Goal: Task Accomplishment & Management: Use online tool/utility

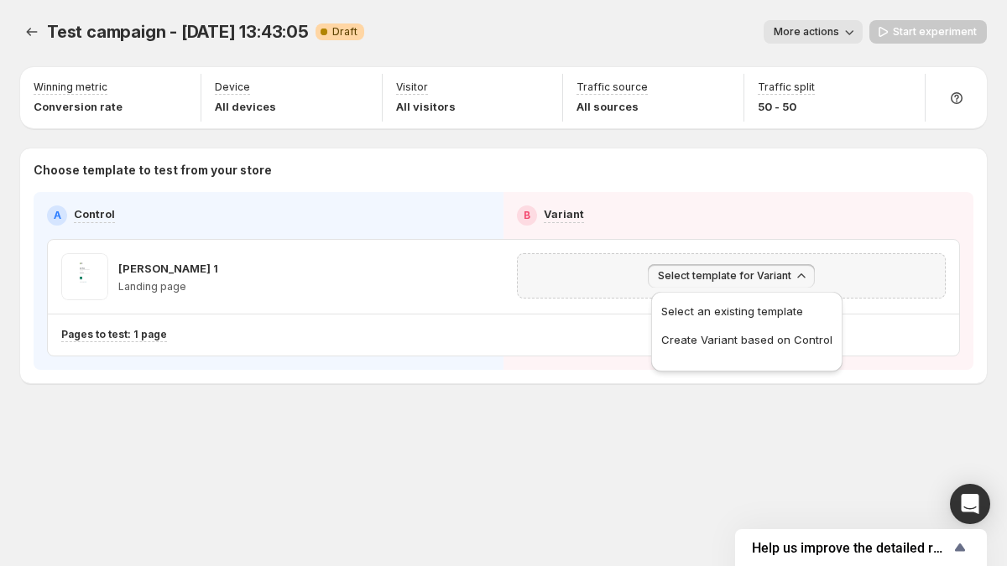
click at [714, 271] on span "Select template for Variant" at bounding box center [724, 275] width 133 height 13
click at [630, 418] on div "Test campaign - [DATE] 13:43:05. This page is ready Test campaign - [DATE] 13:4…" at bounding box center [503, 237] width 1007 height 474
click at [728, 278] on span "Select template for Variant" at bounding box center [724, 275] width 133 height 13
click at [723, 311] on span "Select an existing template" at bounding box center [720, 311] width 142 height 13
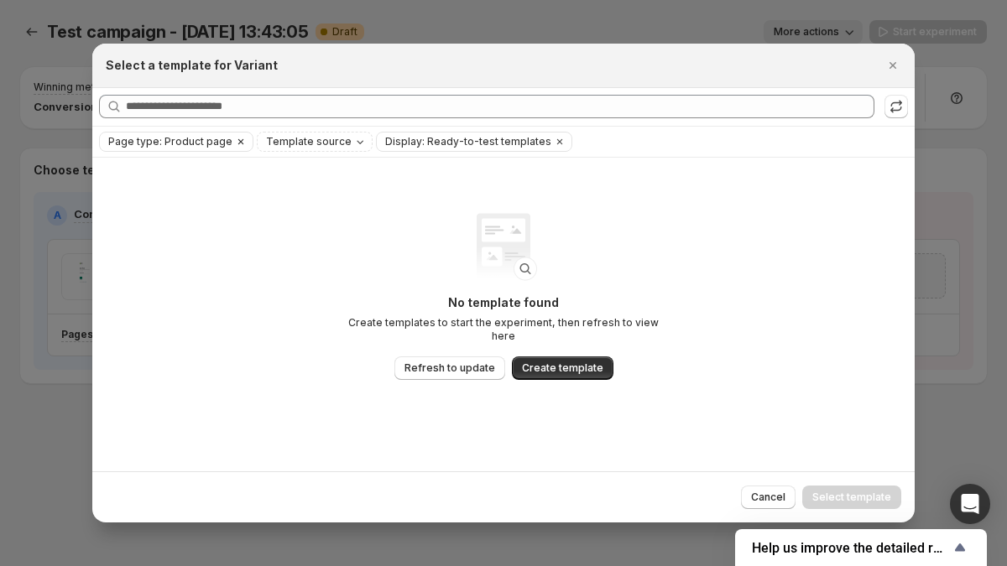
click at [236, 141] on icon "Clear" at bounding box center [240, 141] width 13 height 13
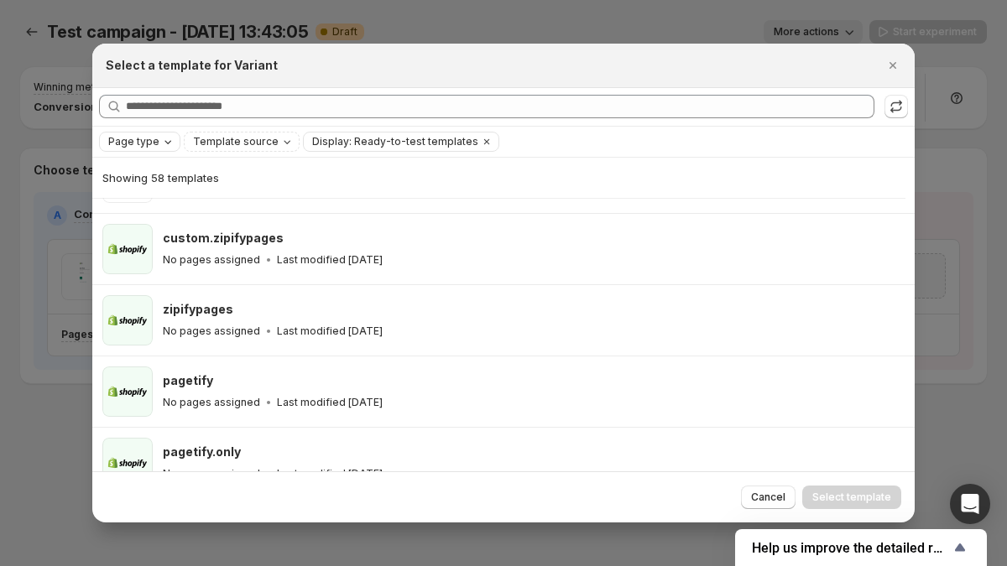
scroll to position [595, 0]
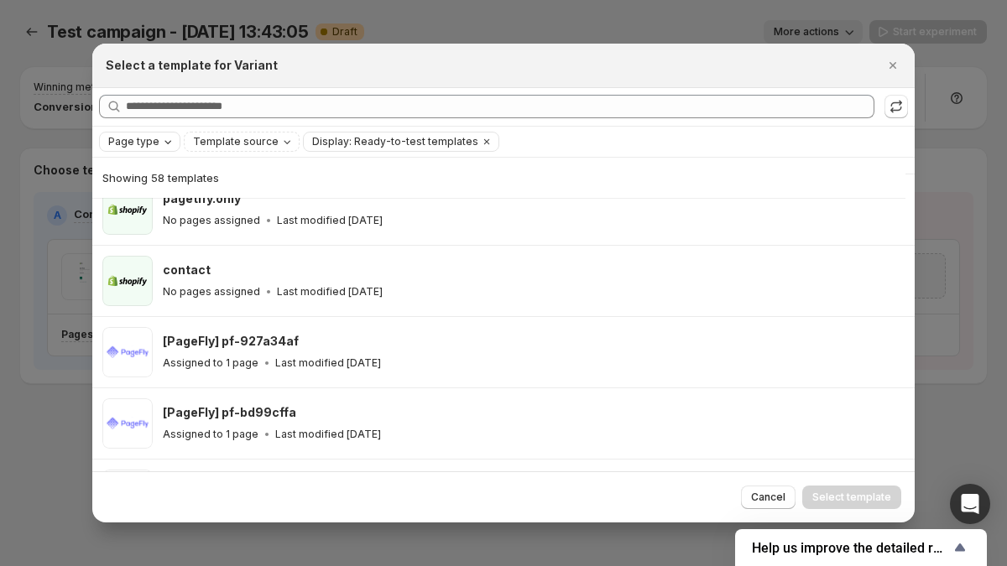
click at [905, 65] on div "Select a template for Variant" at bounding box center [503, 66] width 822 height 44
click at [900, 68] on icon "Close" at bounding box center [892, 65] width 17 height 17
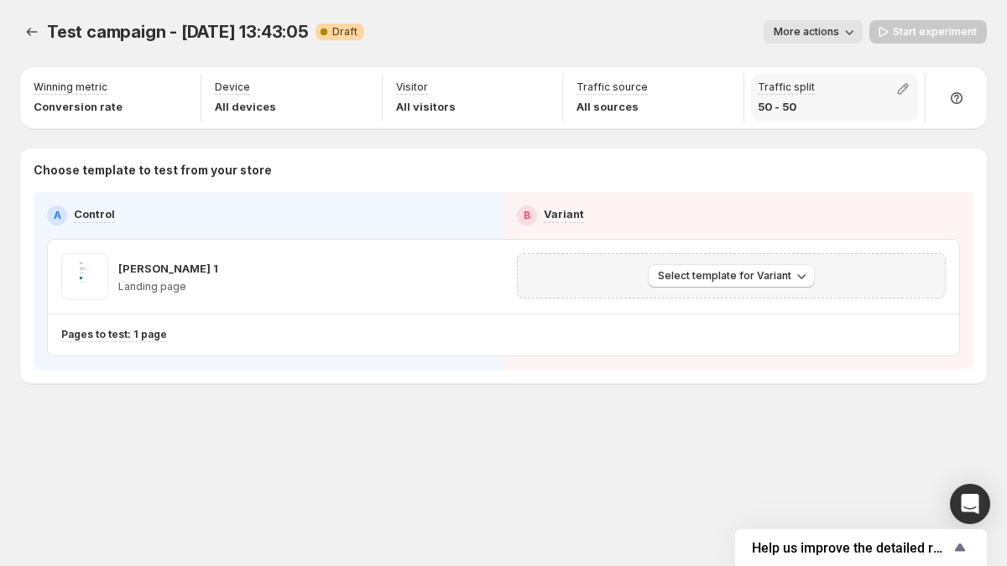
scroll to position [98, 0]
click at [30, 39] on icon "Experiments" at bounding box center [31, 31] width 17 height 17
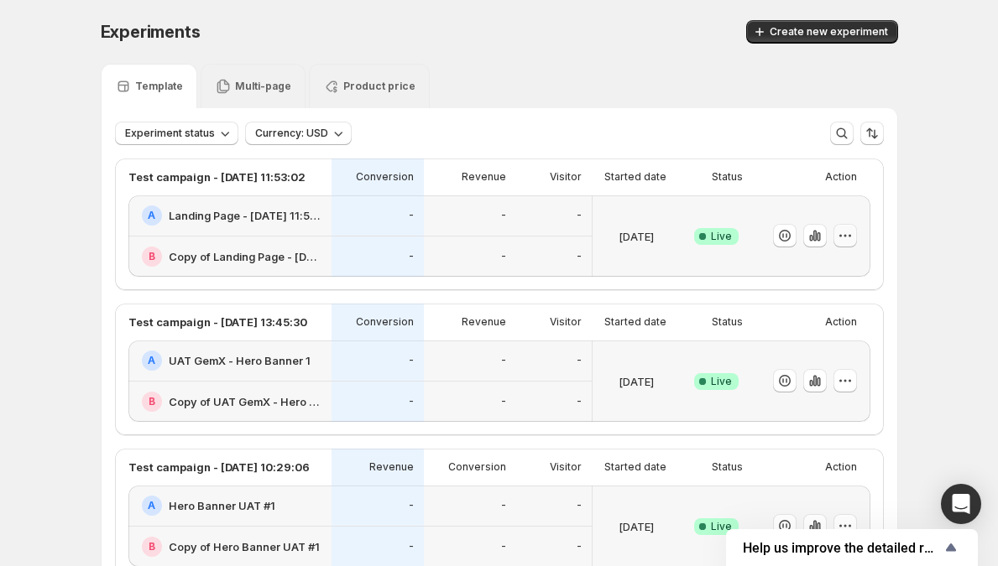
click at [848, 237] on icon "button" at bounding box center [845, 235] width 17 height 17
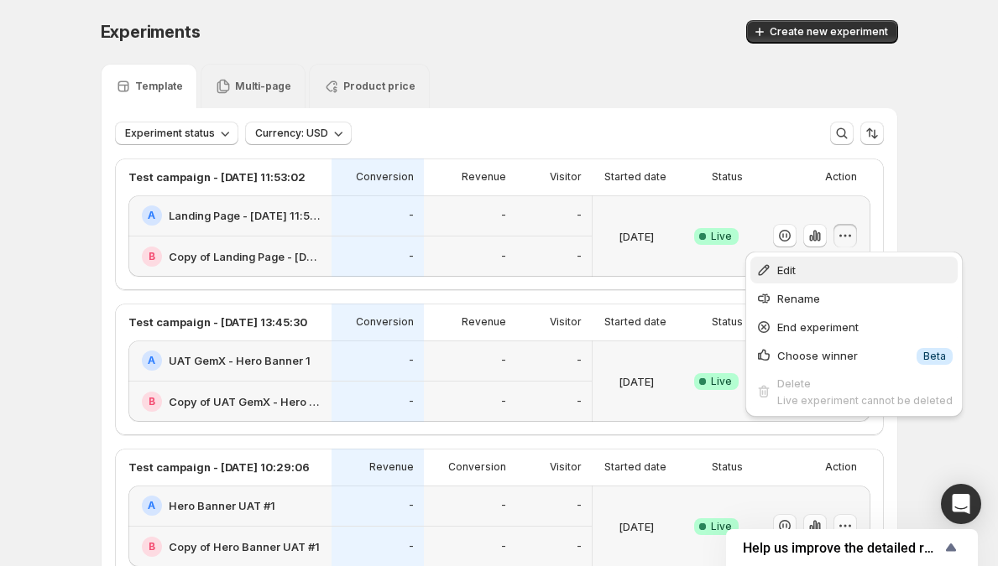
click at [819, 271] on span "Edit" at bounding box center [864, 270] width 175 height 17
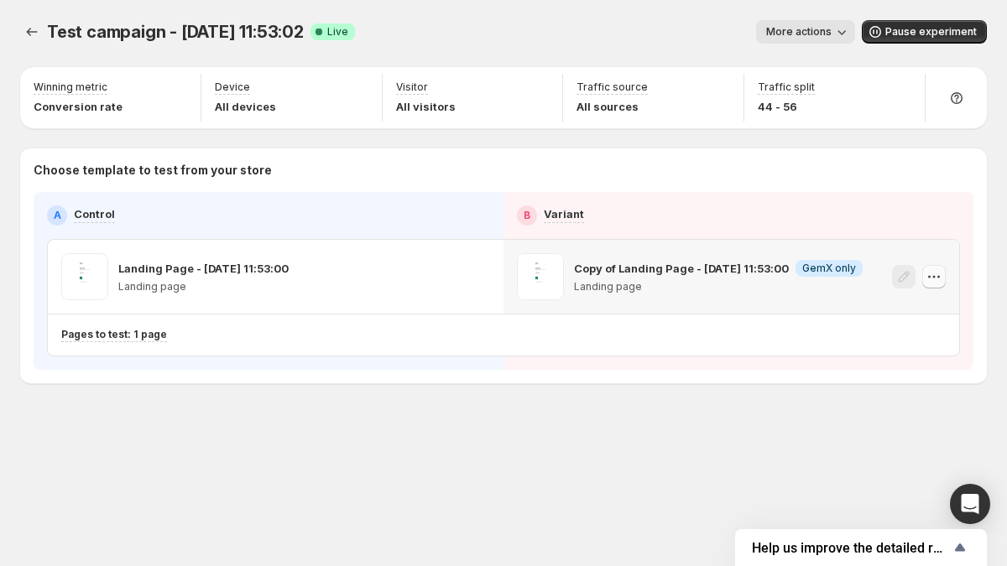
click at [937, 276] on icon "button" at bounding box center [934, 277] width 17 height 17
click at [927, 280] on icon "button" at bounding box center [934, 277] width 17 height 17
click at [944, 274] on button "button" at bounding box center [933, 276] width 23 height 23
click at [941, 276] on icon "button" at bounding box center [934, 277] width 17 height 17
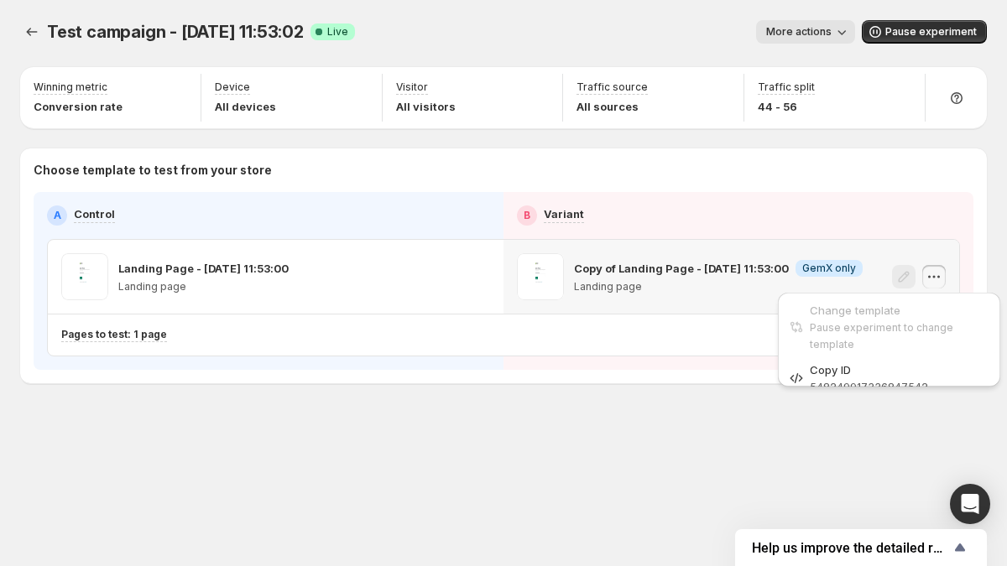
click at [936, 279] on icon "button" at bounding box center [934, 277] width 17 height 17
